Goal: Transaction & Acquisition: Purchase product/service

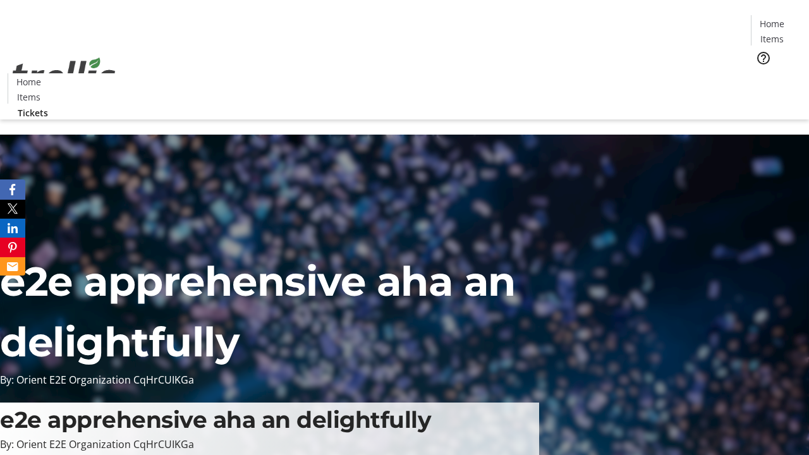
click at [761, 73] on span "Tickets" at bounding box center [776, 79] width 30 height 13
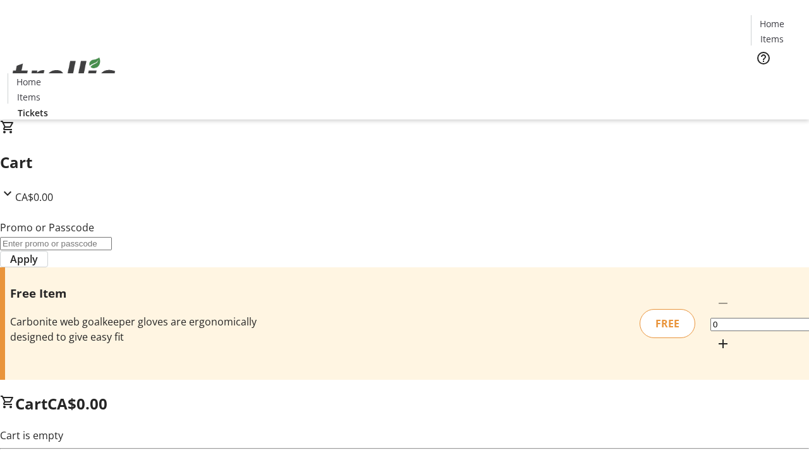
click at [716, 336] on mat-icon "Increment by one" at bounding box center [723, 343] width 15 height 15
type input "1"
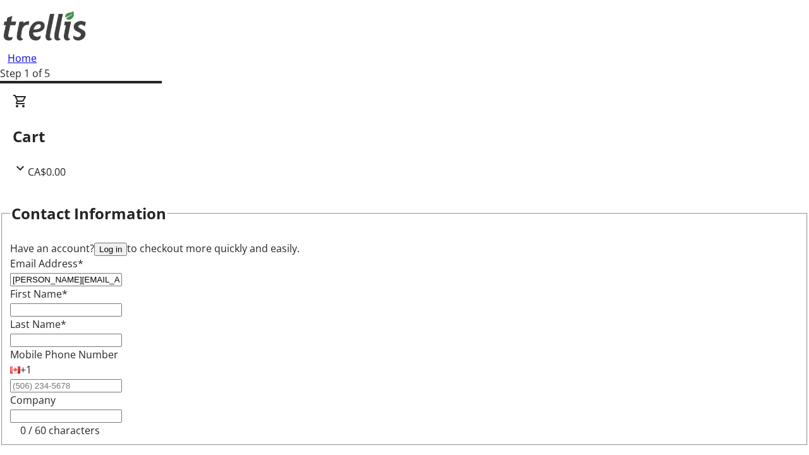
type input "[PERSON_NAME][EMAIL_ADDRESS][PERSON_NAME][DOMAIN_NAME]"
type input "[PERSON_NAME]"
